Goal: Information Seeking & Learning: Check status

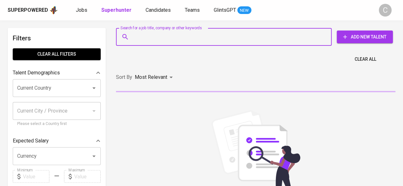
click at [169, 41] on input "Search for a job title, company or other keywords" at bounding box center [226, 37] width 188 height 12
paste input "[EMAIL_ADDRESS][DOMAIN_NAME]"
type input "[EMAIL_ADDRESS][DOMAIN_NAME]"
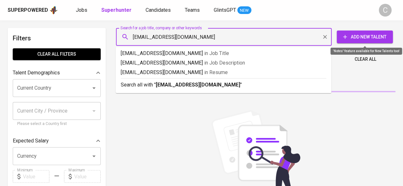
click at [212, 84] on p "Search all with " [EMAIL_ADDRESS][DOMAIN_NAME] "" at bounding box center [223, 85] width 205 height 8
click at [212, 84] on div "Sort By Most Relevant MOST_RELEVANT" at bounding box center [255, 77] width 287 height 19
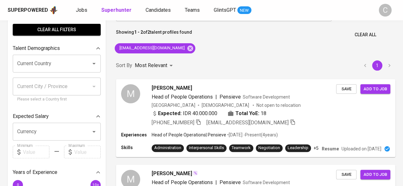
scroll to position [26, 0]
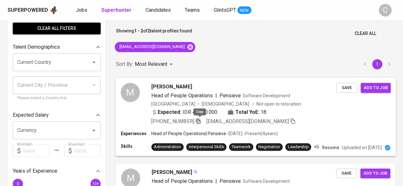
click at [198, 120] on icon "button" at bounding box center [198, 121] width 4 height 5
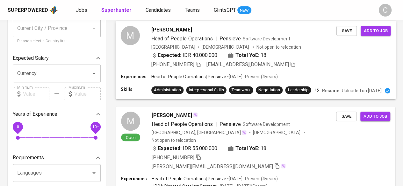
scroll to position [0, 0]
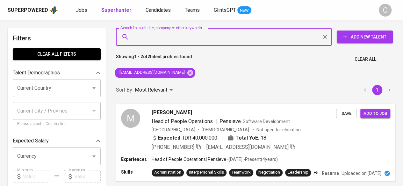
click at [158, 42] on input "Search for a job title, company or other keywords" at bounding box center [226, 37] width 188 height 12
paste input "[EMAIL_ADDRESS][DOMAIN_NAME]"
type input "[EMAIL_ADDRESS][DOMAIN_NAME]"
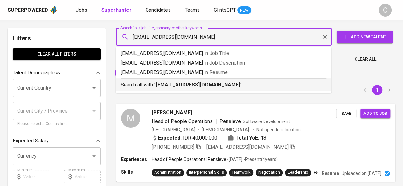
click at [193, 83] on b "[EMAIL_ADDRESS][DOMAIN_NAME]" at bounding box center [198, 85] width 84 height 6
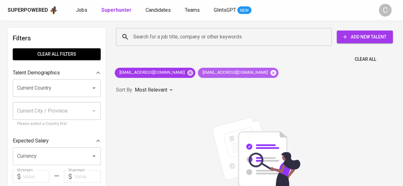
click at [270, 74] on icon at bounding box center [273, 73] width 6 height 6
